Goal: Task Accomplishment & Management: Use online tool/utility

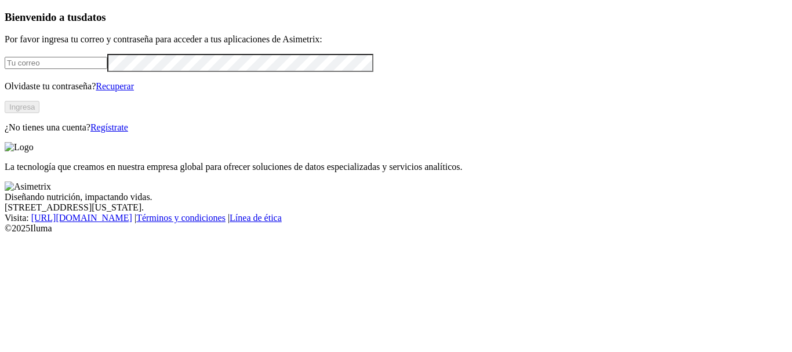
type input "[PERSON_NAME][EMAIL_ADDRESS][DOMAIN_NAME]"
click at [39, 113] on button "Ingresa" at bounding box center [22, 107] width 35 height 12
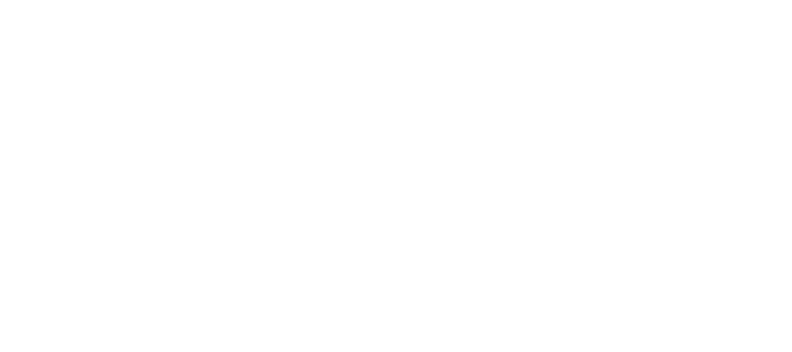
type input "Desemp a [DATE]"
